Goal: Task Accomplishment & Management: Manage account settings

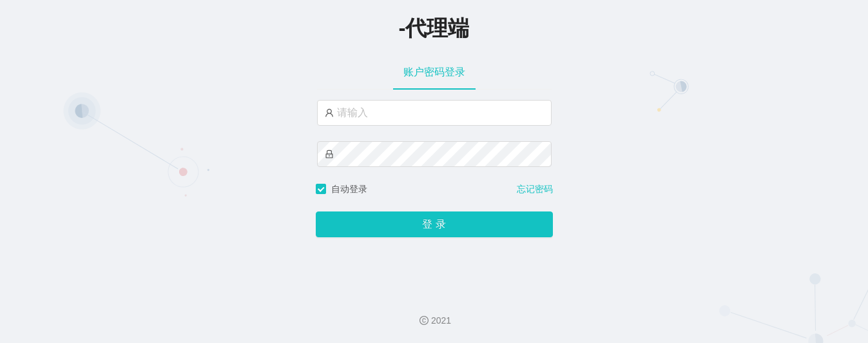
click at [282, 133] on div "-代理端 账户密码登录 自动登录 忘记密码 登 录" at bounding box center [434, 141] width 868 height 283
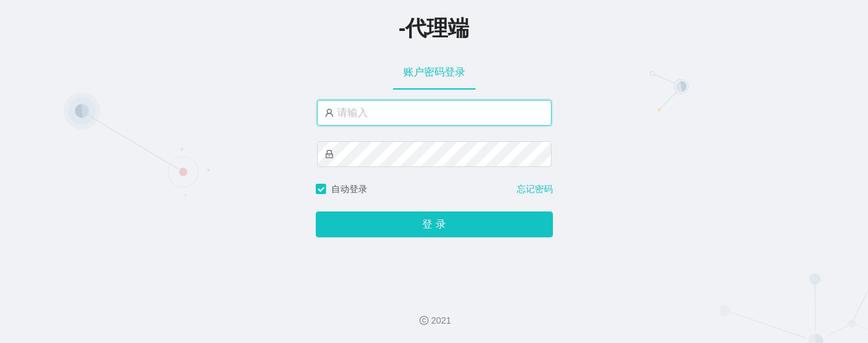
drag, startPoint x: 358, startPoint y: 115, endPoint x: 398, endPoint y: 116, distance: 39.9
click at [358, 115] on input "text" at bounding box center [434, 113] width 235 height 26
paste input "aren888"
type input "aren888"
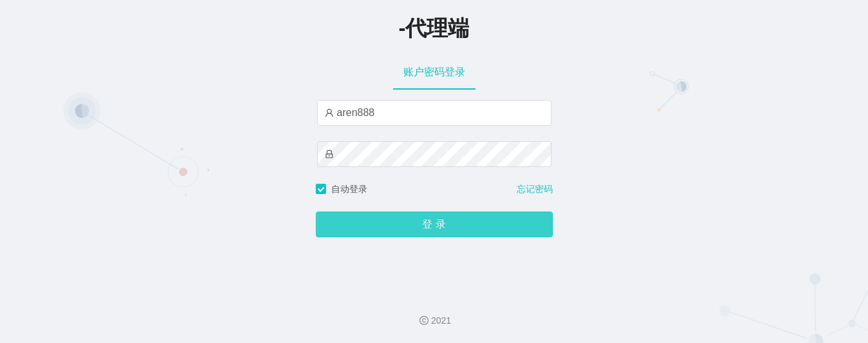
click at [398, 232] on button "登 录" at bounding box center [434, 224] width 237 height 26
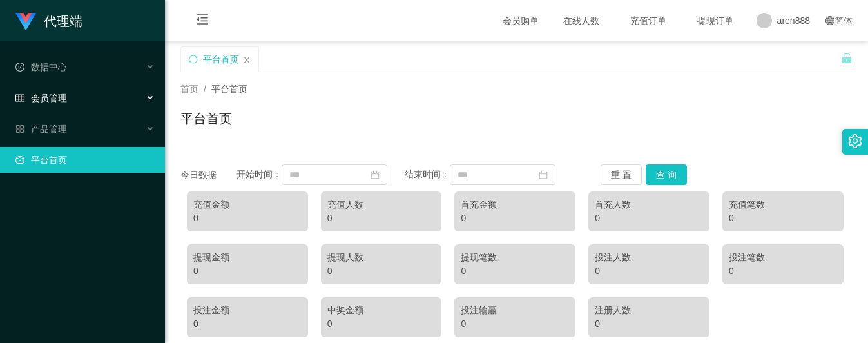
click at [95, 95] on div "会员管理" at bounding box center [82, 98] width 165 height 26
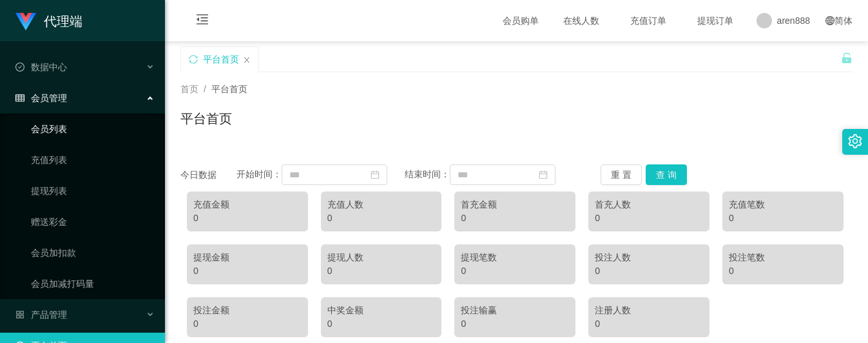
click at [79, 133] on link "会员列表" at bounding box center [93, 129] width 124 height 26
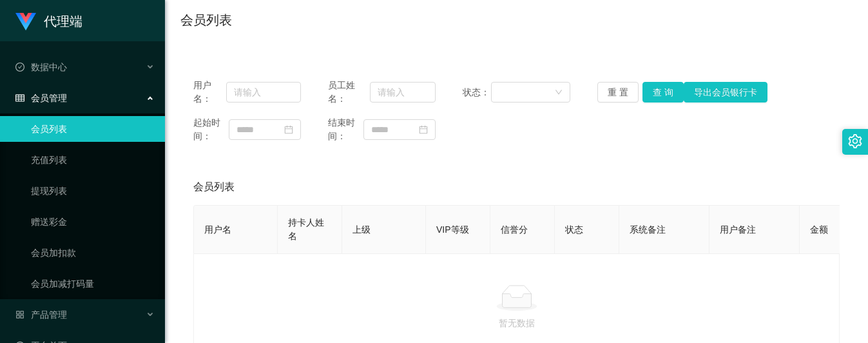
scroll to position [129, 0]
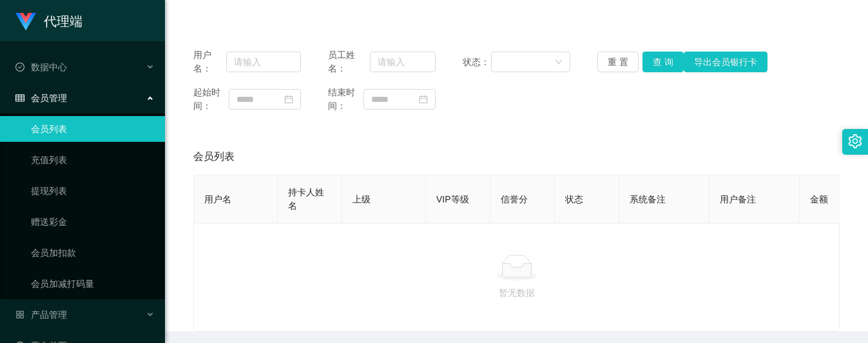
drag, startPoint x: 383, startPoint y: 141, endPoint x: 371, endPoint y: 134, distance: 14.1
click at [383, 141] on div "会员列表" at bounding box center [516, 157] width 646 height 36
